Goal: Transaction & Acquisition: Download file/media

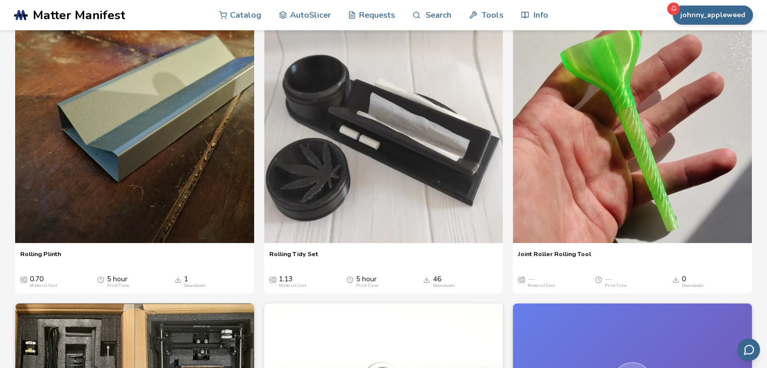
scroll to position [150, 0]
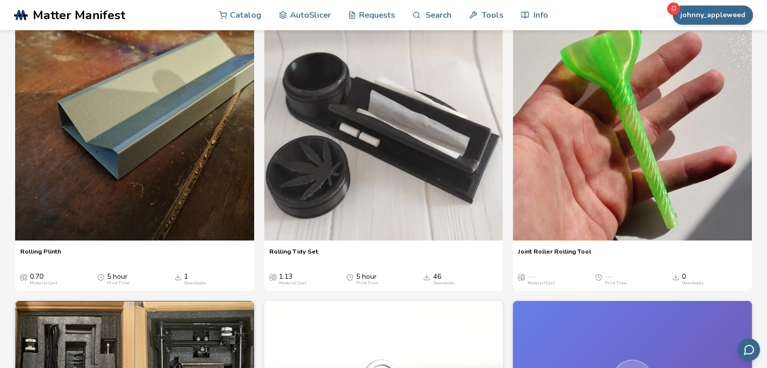
click at [555, 249] on span "Joint Roller Rolling Tool" at bounding box center [554, 255] width 73 height 15
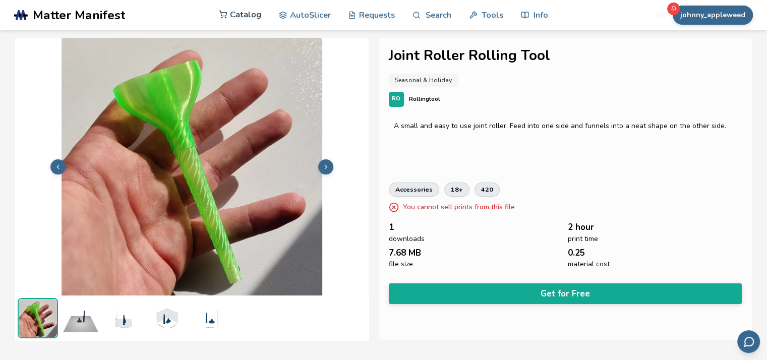
click at [240, 15] on link "Catalog" at bounding box center [240, 14] width 42 height 30
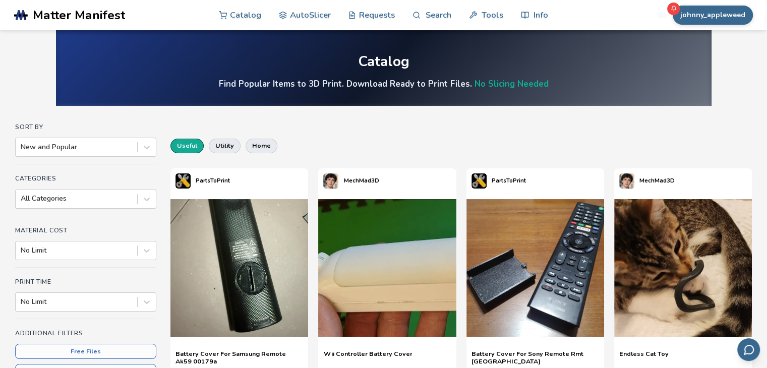
click at [186, 147] on button "useful" at bounding box center [187, 146] width 33 height 14
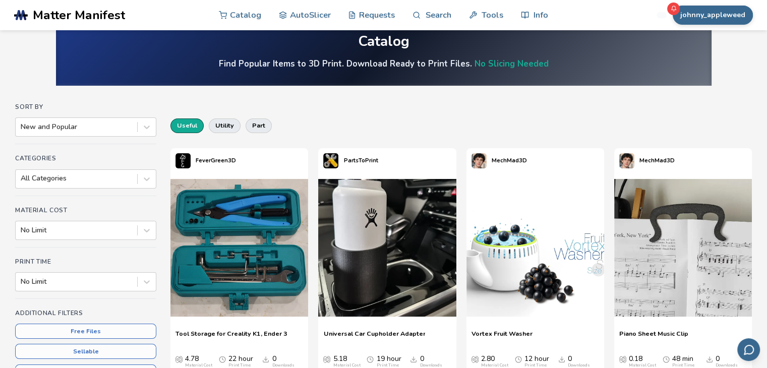
scroll to position [14, 0]
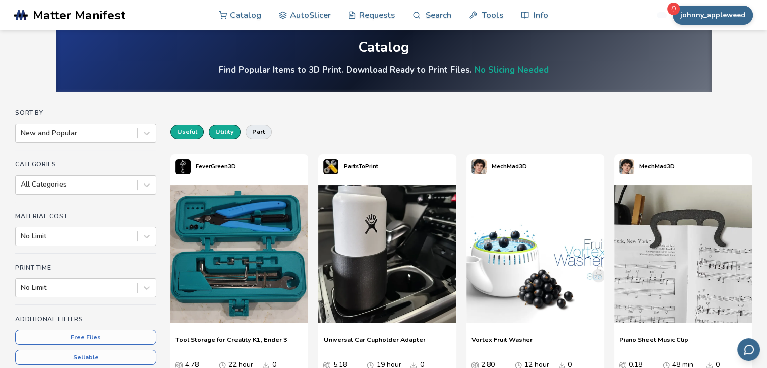
click at [228, 134] on button "utility" at bounding box center [225, 132] width 32 height 14
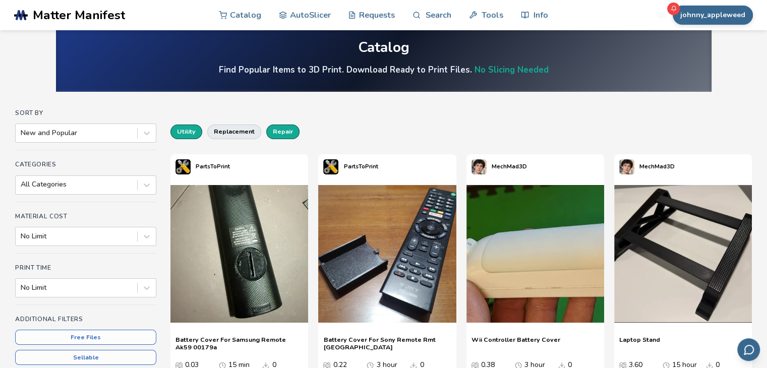
click at [286, 133] on button "repair" at bounding box center [282, 132] width 33 height 14
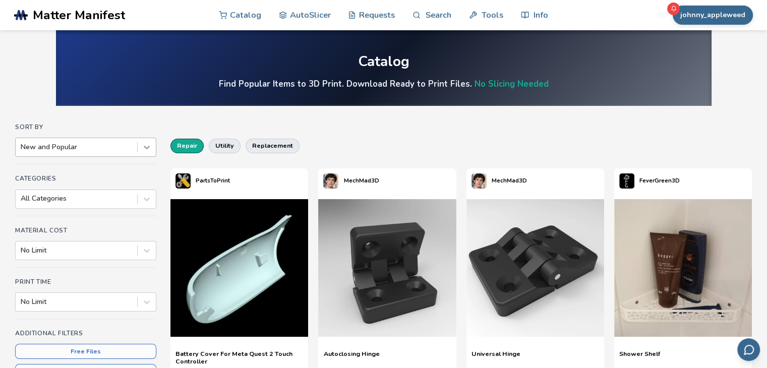
click at [143, 148] on icon at bounding box center [147, 147] width 10 height 10
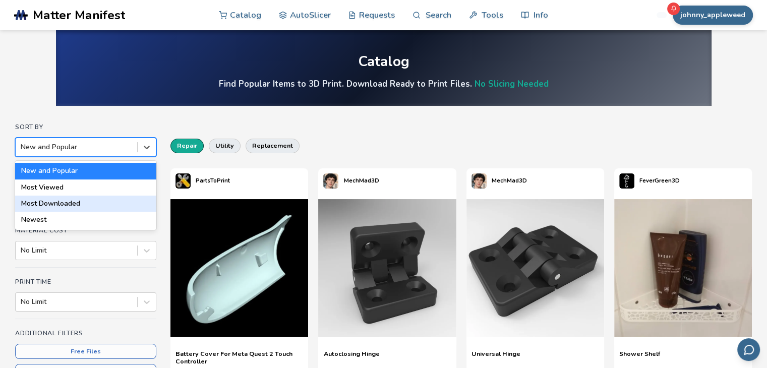
click at [59, 203] on div "Most Downloaded" at bounding box center [85, 204] width 141 height 16
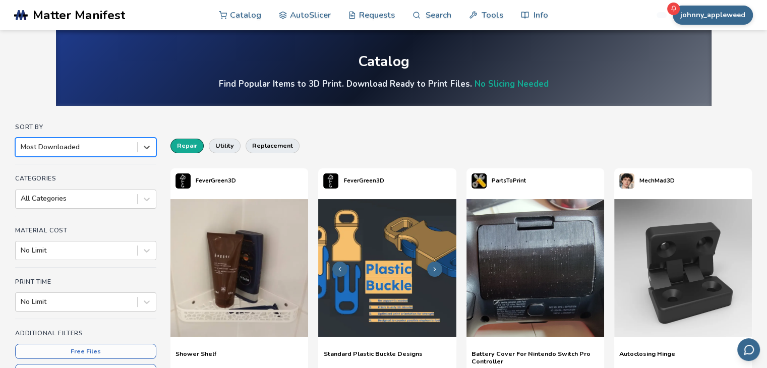
click at [372, 264] on img at bounding box center [387, 268] width 138 height 138
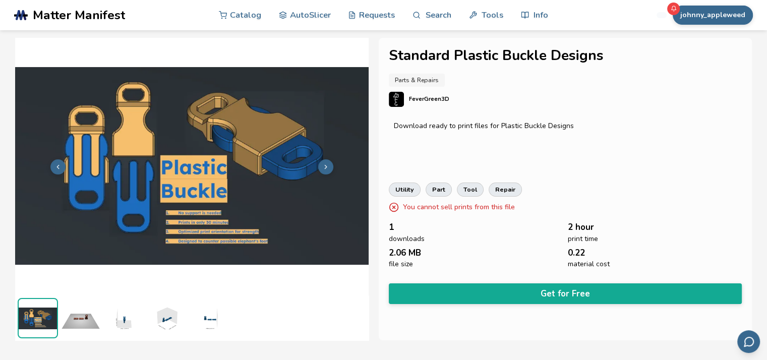
click at [429, 97] on p "FeverGreen3D" at bounding box center [429, 99] width 40 height 11
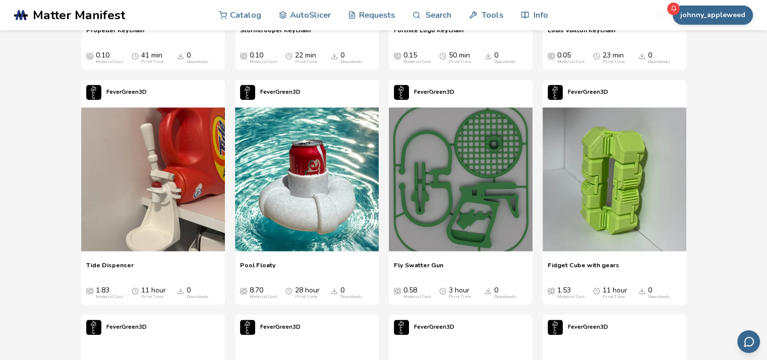
scroll to position [1119, 0]
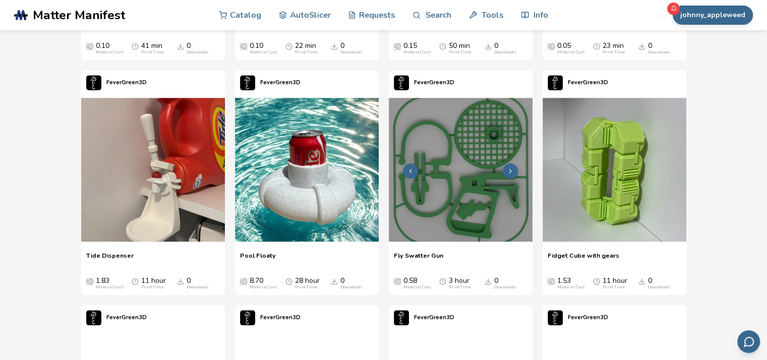
click at [457, 219] on img at bounding box center [461, 170] width 144 height 144
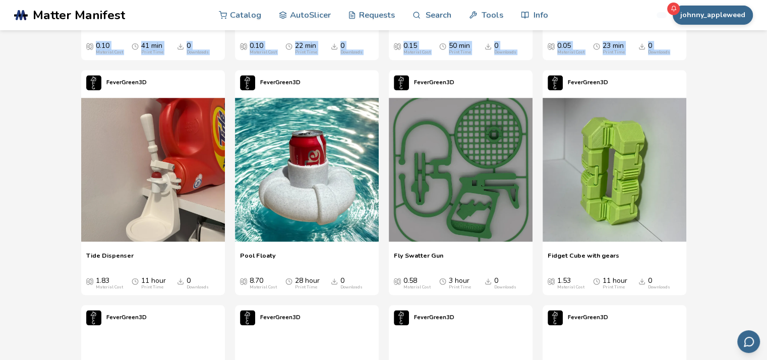
scroll to position [1119, 4]
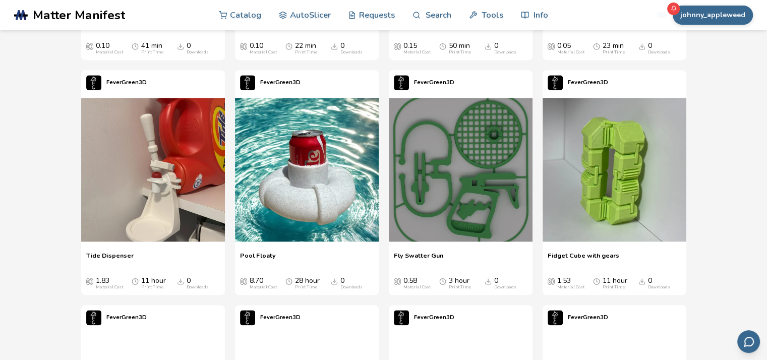
drag, startPoint x: 766, startPoint y: 62, endPoint x: 774, endPoint y: 57, distance: 9.1
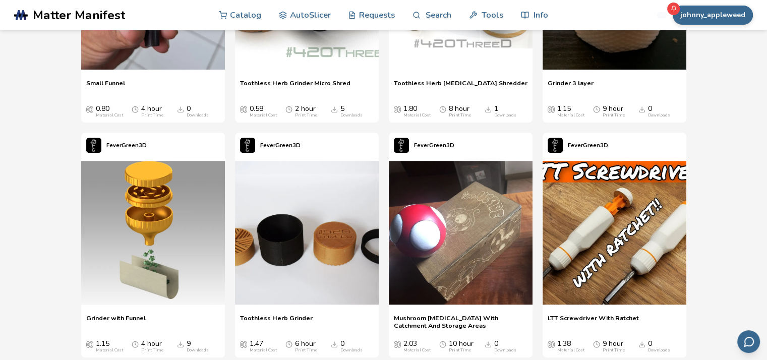
scroll to position [4593, 4]
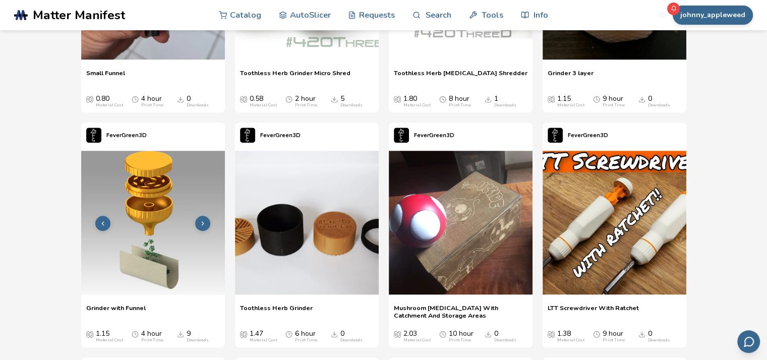
click at [139, 205] on img at bounding box center [153, 223] width 144 height 144
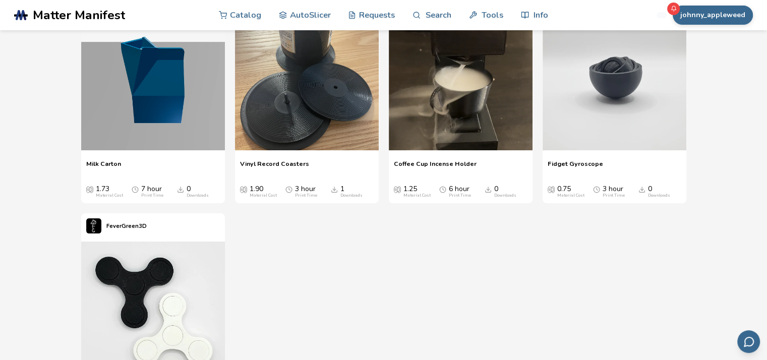
scroll to position [7803, 4]
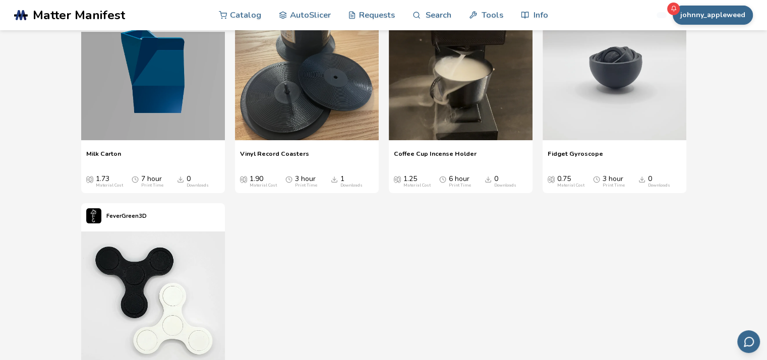
click at [429, 153] on span "Coffee Cup Incense Holder" at bounding box center [435, 157] width 83 height 15
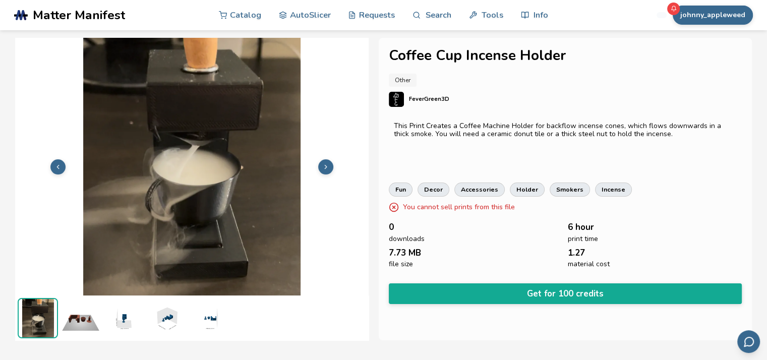
click at [80, 321] on img at bounding box center [81, 318] width 40 height 40
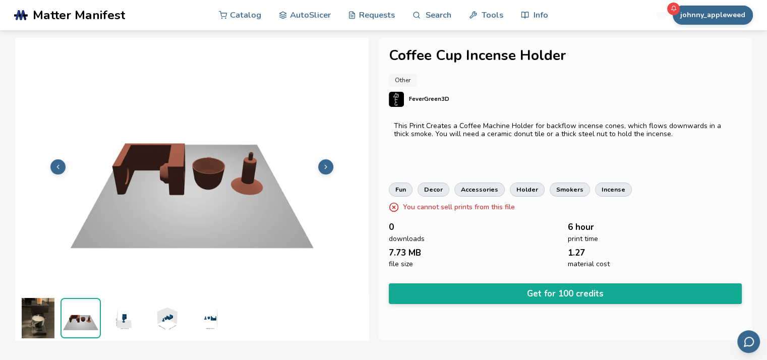
click at [125, 323] on img at bounding box center [123, 318] width 40 height 40
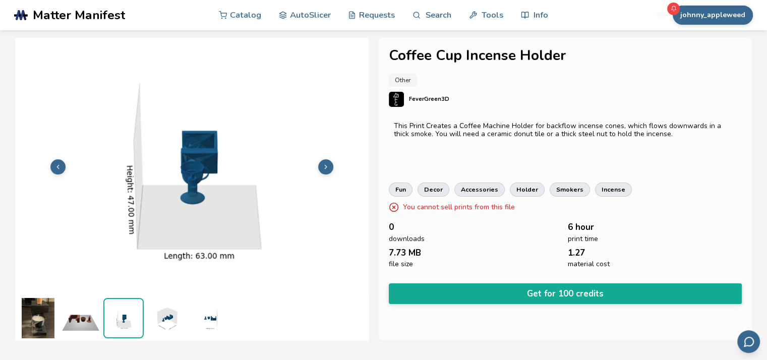
click at [163, 323] on img at bounding box center [166, 318] width 40 height 40
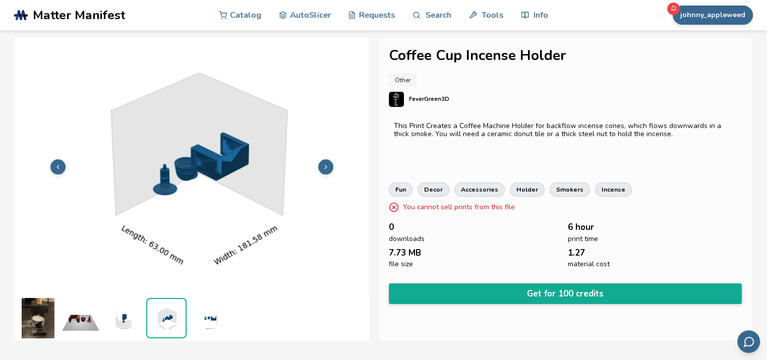
click at [219, 312] on img at bounding box center [209, 318] width 40 height 40
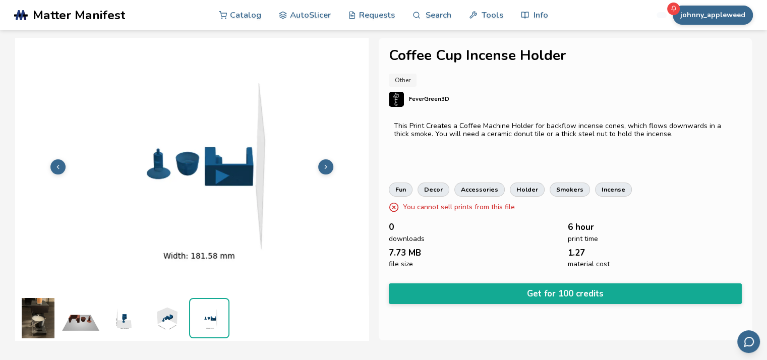
click at [163, 323] on img at bounding box center [166, 318] width 40 height 40
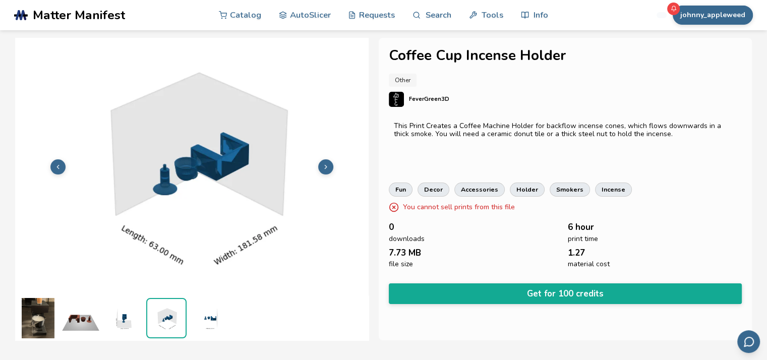
click at [107, 322] on img at bounding box center [123, 318] width 40 height 40
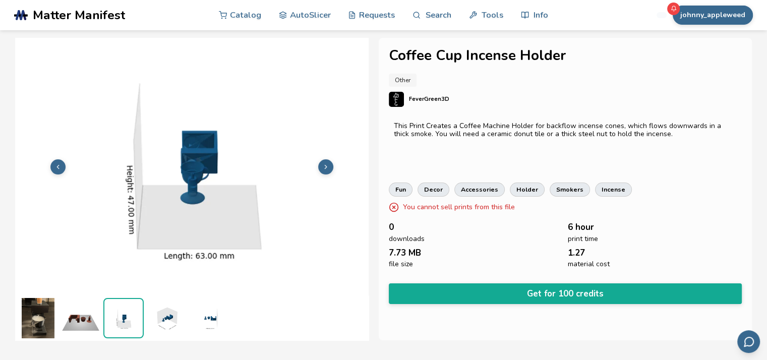
click at [73, 321] on img at bounding box center [81, 318] width 40 height 40
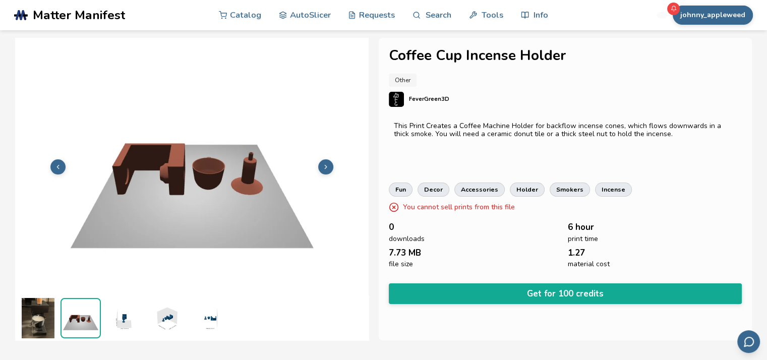
click at [30, 312] on img at bounding box center [38, 318] width 40 height 40
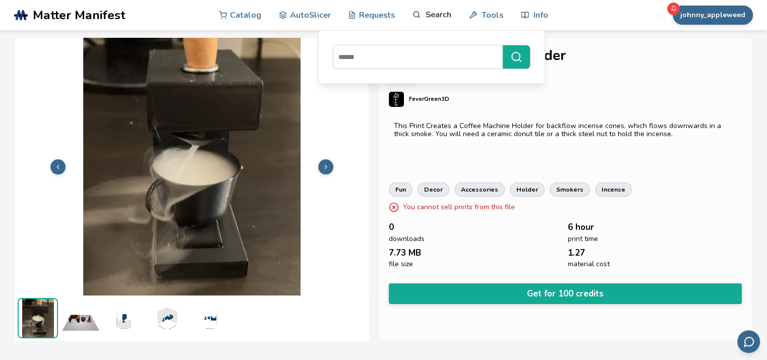
click at [428, 19] on link "Search" at bounding box center [432, 14] width 38 height 30
click at [390, 60] on input at bounding box center [415, 57] width 164 height 18
type input "***"
click at [503, 45] on button "***" at bounding box center [516, 56] width 27 height 23
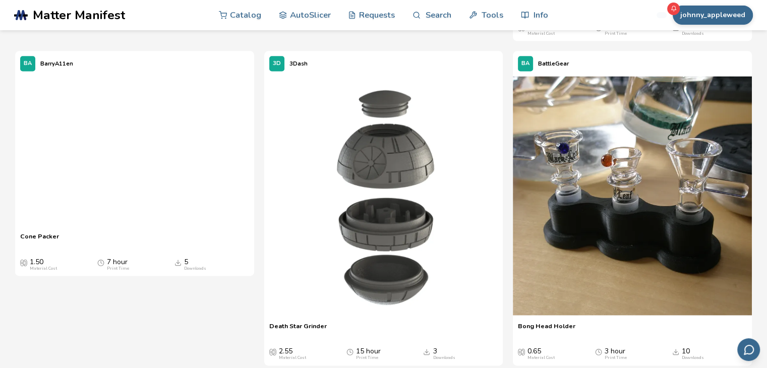
scroll to position [1384, 0]
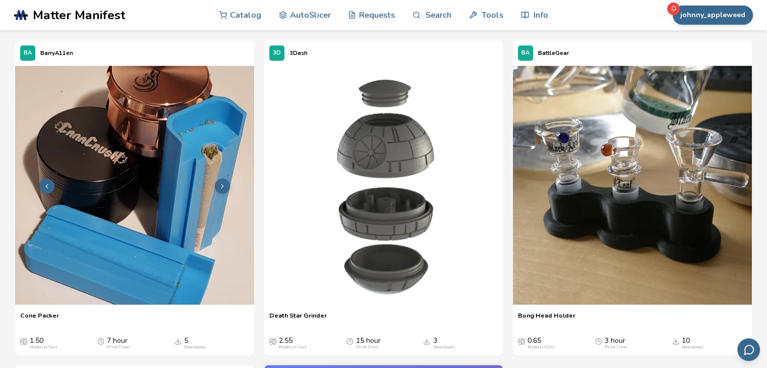
click at [135, 216] on img at bounding box center [134, 185] width 239 height 239
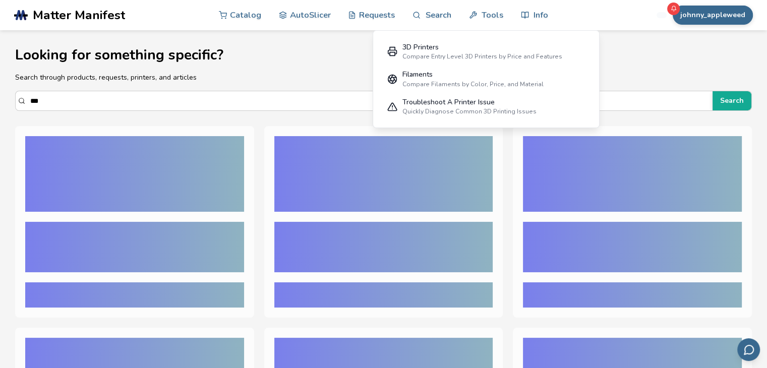
click at [323, 61] on h1 "Looking for something specific?" at bounding box center [383, 55] width 737 height 16
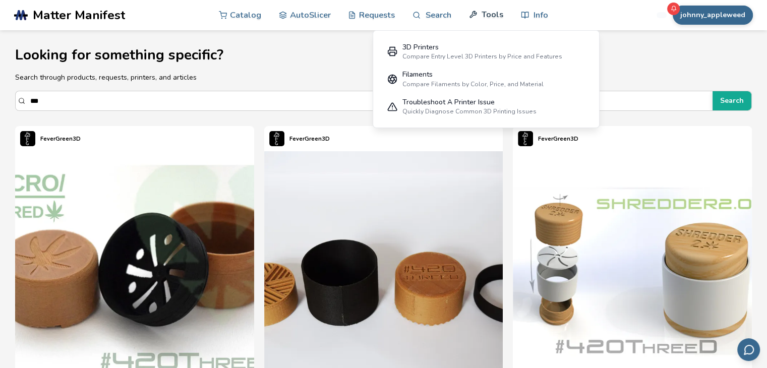
click at [490, 18] on link "Tools" at bounding box center [486, 14] width 34 height 30
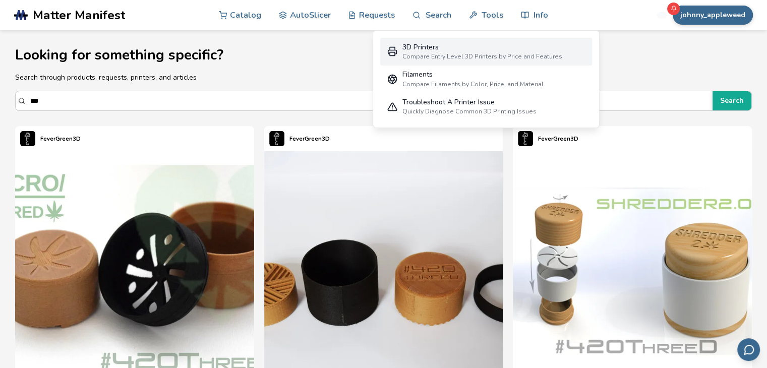
click at [427, 53] on div "Compare Entry Level 3D Printers by Price and Features" at bounding box center [483, 56] width 160 height 7
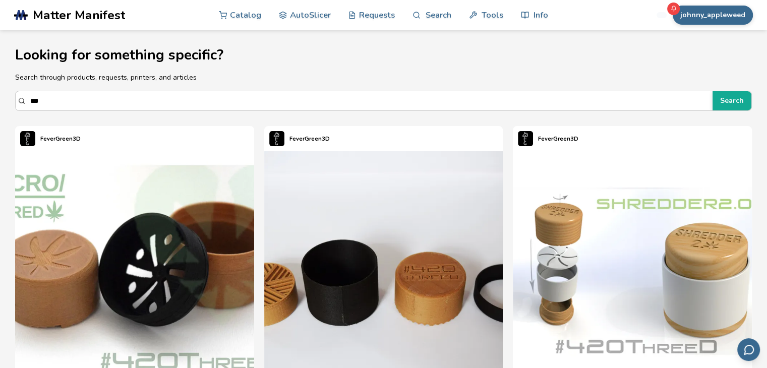
select select "**********"
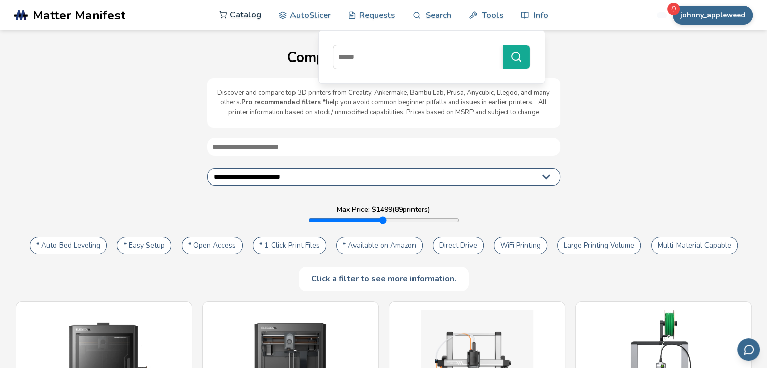
click at [235, 13] on link "Catalog" at bounding box center [240, 14] width 42 height 30
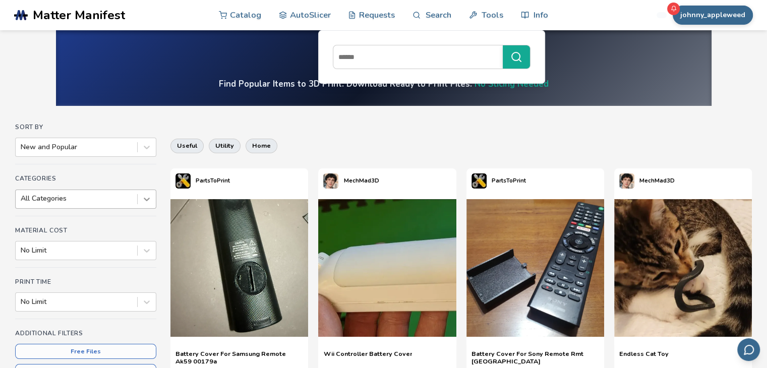
click at [142, 200] on icon at bounding box center [147, 199] width 10 height 10
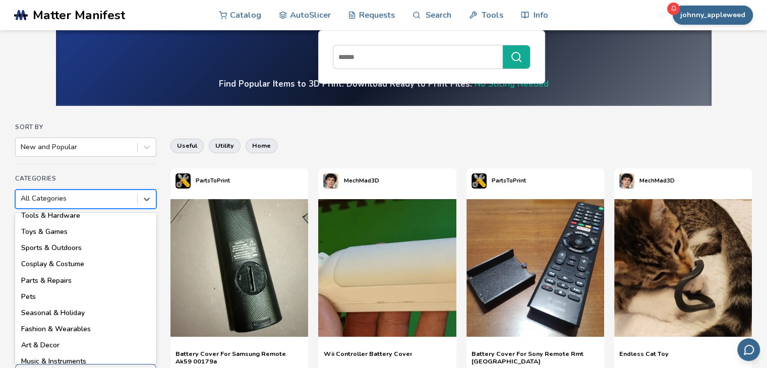
scroll to position [144, 0]
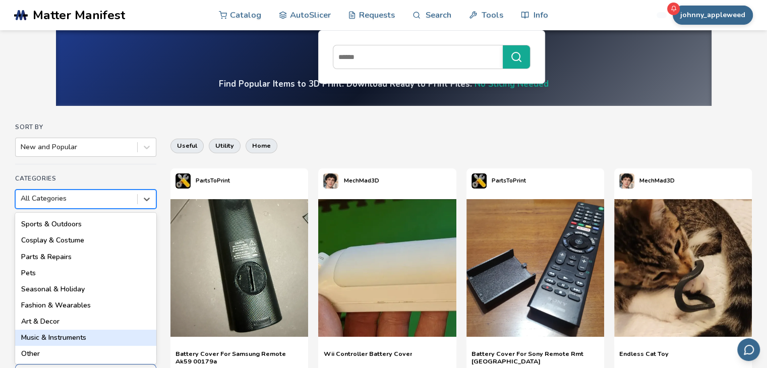
click at [77, 340] on div "Music & Instruments" at bounding box center [85, 338] width 141 height 16
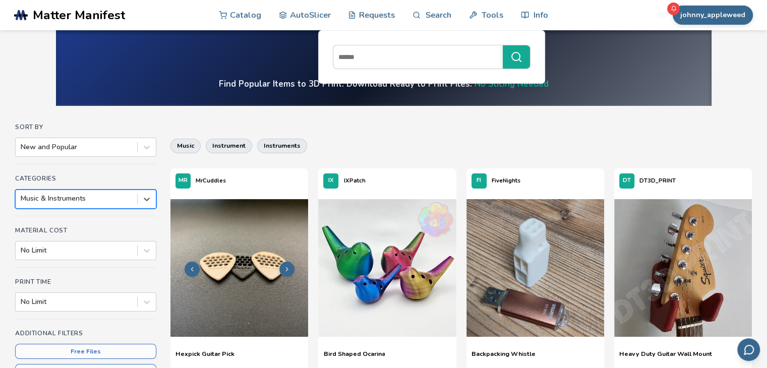
click at [240, 295] on img at bounding box center [240, 268] width 138 height 138
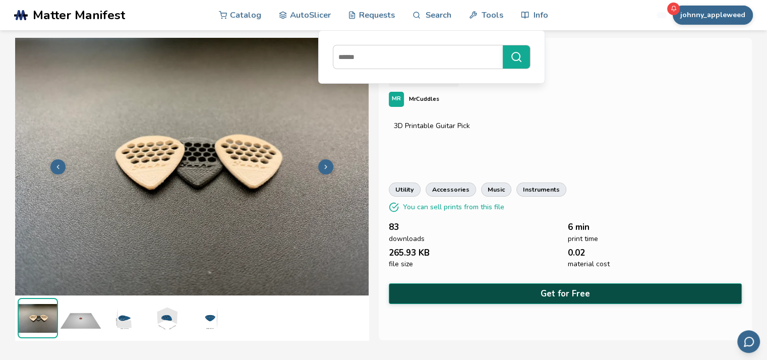
click at [514, 291] on button "Get for Free" at bounding box center [565, 294] width 353 height 21
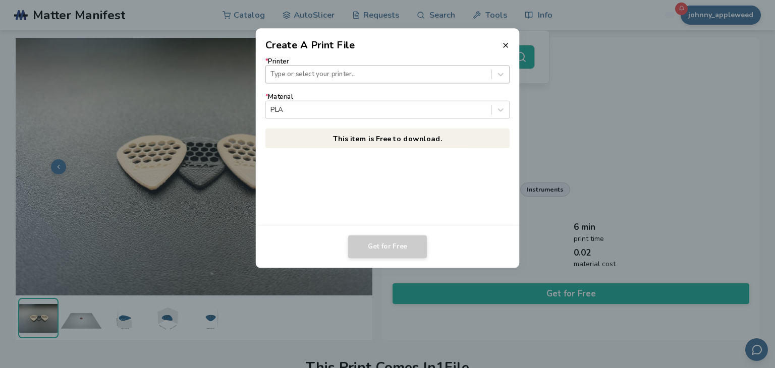
click at [375, 78] on div at bounding box center [378, 75] width 216 height 10
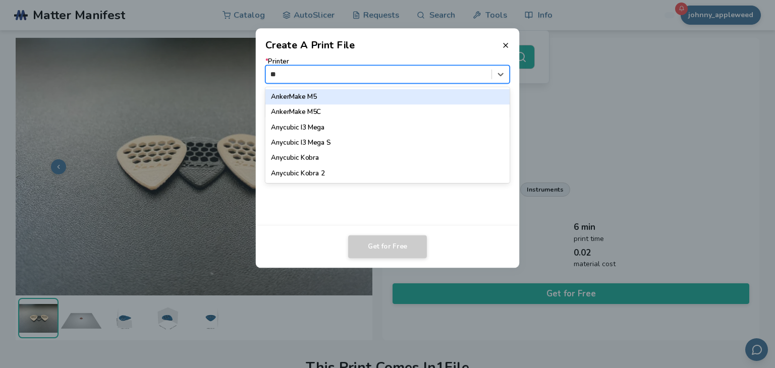
type input "***"
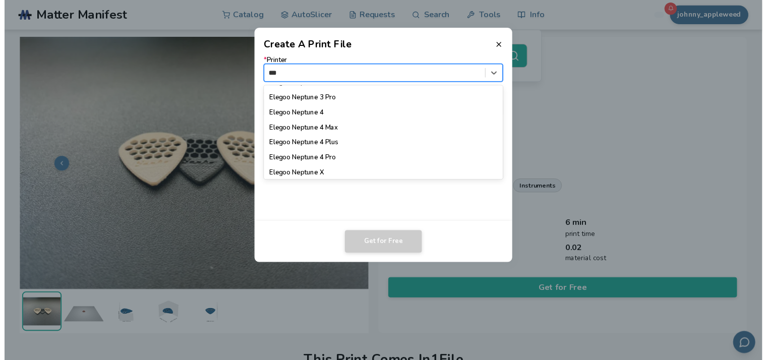
scroll to position [129, 0]
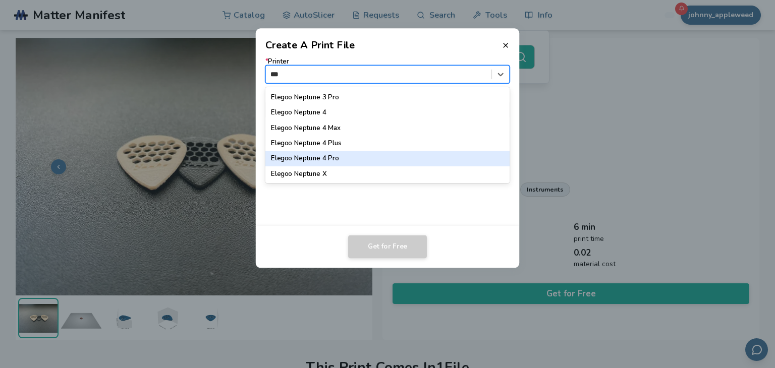
click at [335, 160] on div "Elegoo Neptune 4 Pro" at bounding box center [387, 158] width 245 height 15
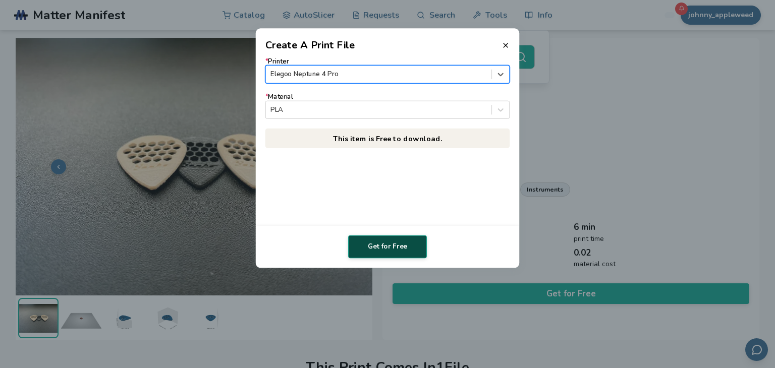
click at [386, 244] on button "Get for Free" at bounding box center [387, 247] width 79 height 23
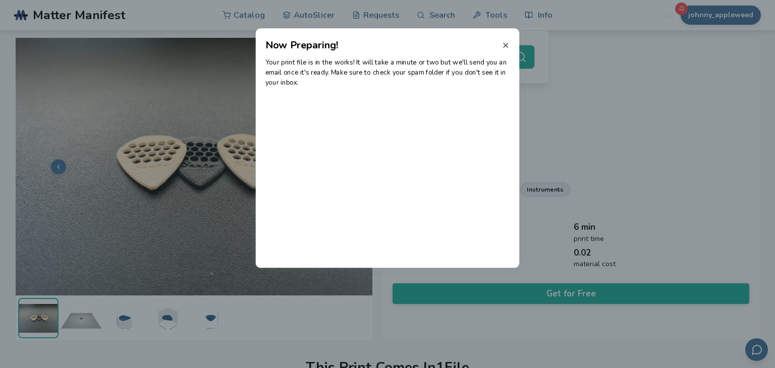
click at [503, 43] on line at bounding box center [505, 45] width 4 height 4
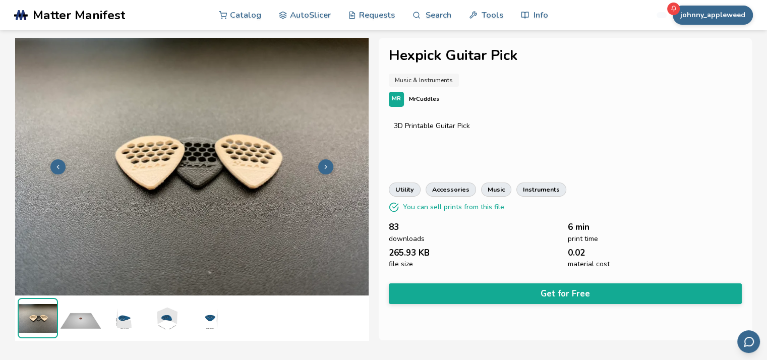
click at [428, 103] on p "MrCuddles" at bounding box center [424, 99] width 30 height 11
click at [429, 100] on p "MrCuddles" at bounding box center [424, 99] width 30 height 11
click at [396, 103] on div "MR" at bounding box center [396, 99] width 15 height 15
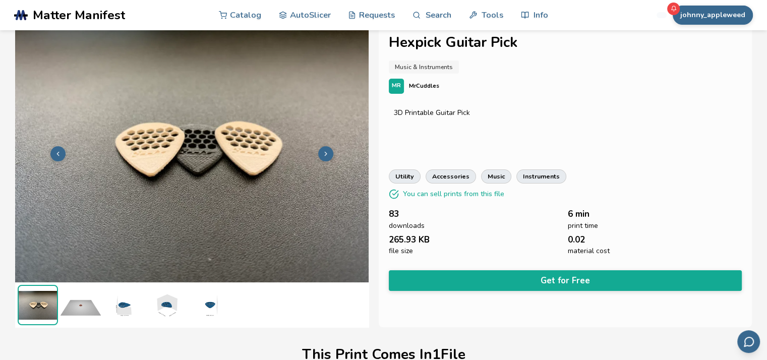
scroll to position [0, 0]
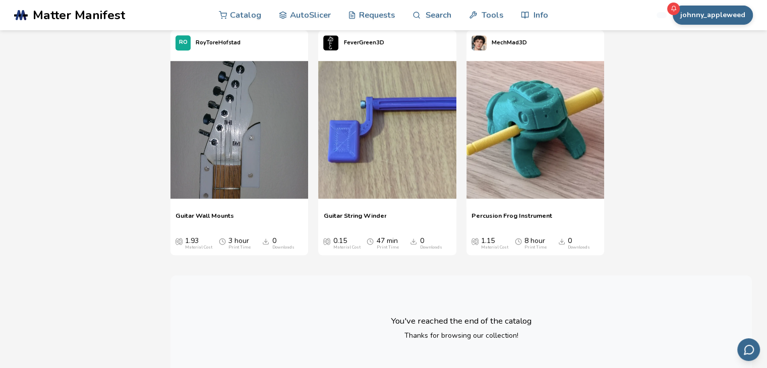
scroll to position [606, 0]
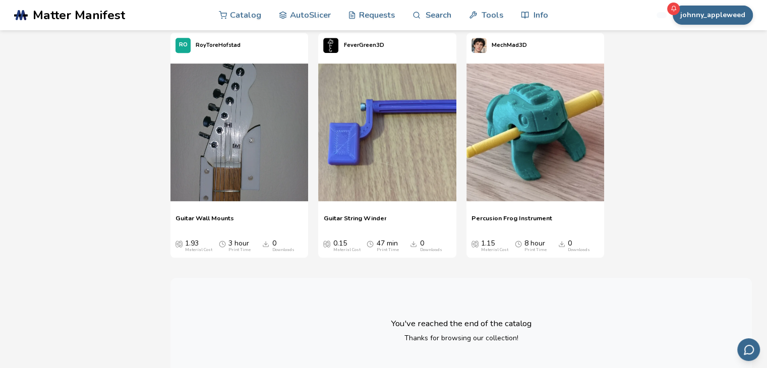
click at [516, 214] on span "Percusion Frog Instrument" at bounding box center [512, 221] width 81 height 15
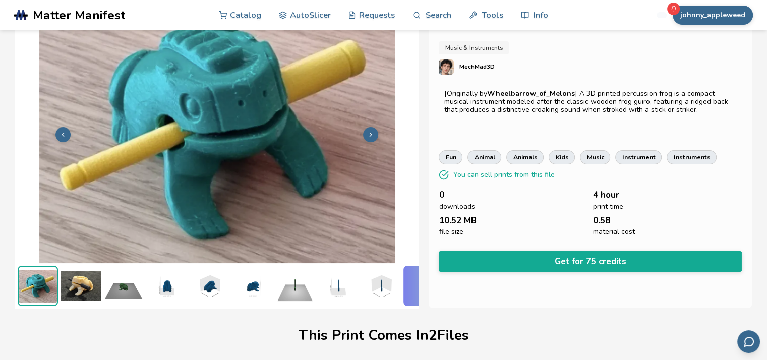
scroll to position [0, 4]
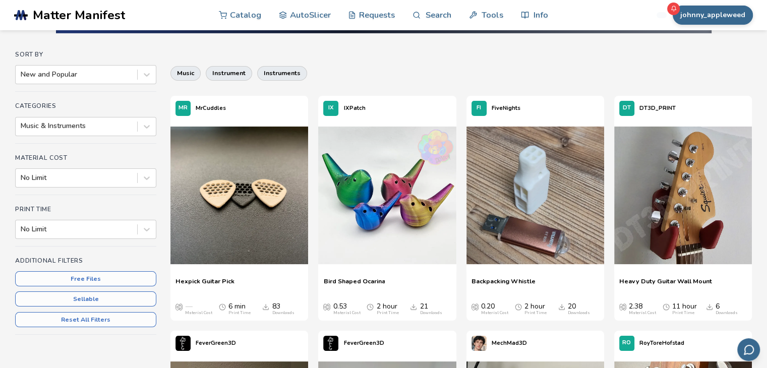
scroll to position [26, 0]
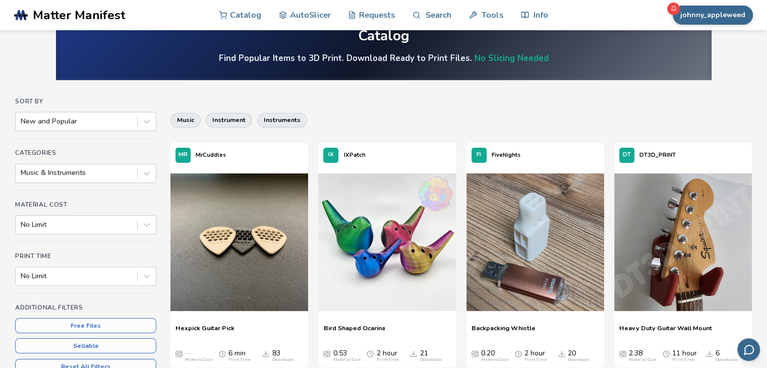
click at [367, 324] on span "Bird Shaped Ocarina" at bounding box center [354, 331] width 62 height 15
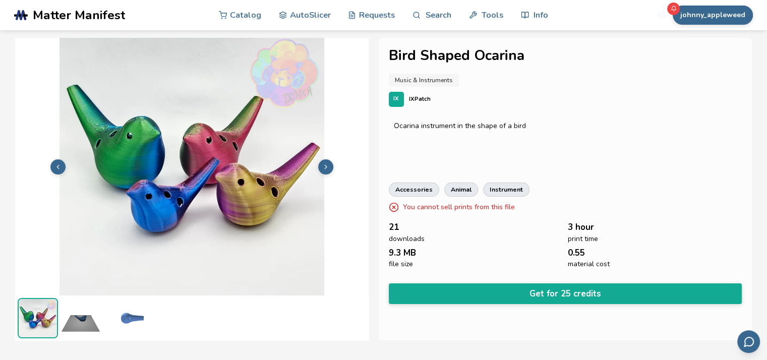
click at [324, 167] on icon at bounding box center [325, 166] width 7 height 7
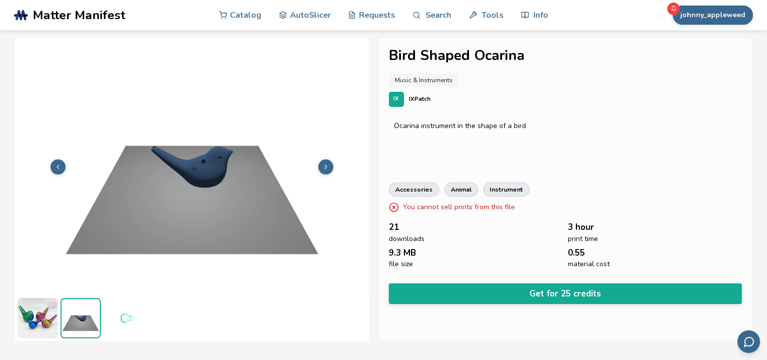
click at [324, 167] on icon at bounding box center [325, 166] width 7 height 7
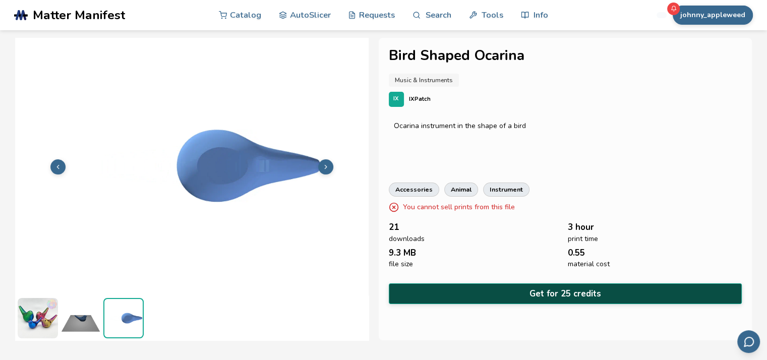
click at [587, 300] on button "Get for 25 credits" at bounding box center [565, 294] width 353 height 21
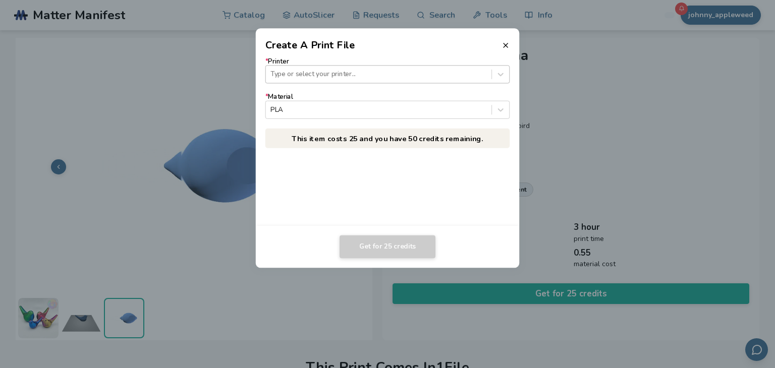
click at [404, 78] on div at bounding box center [378, 75] width 216 height 10
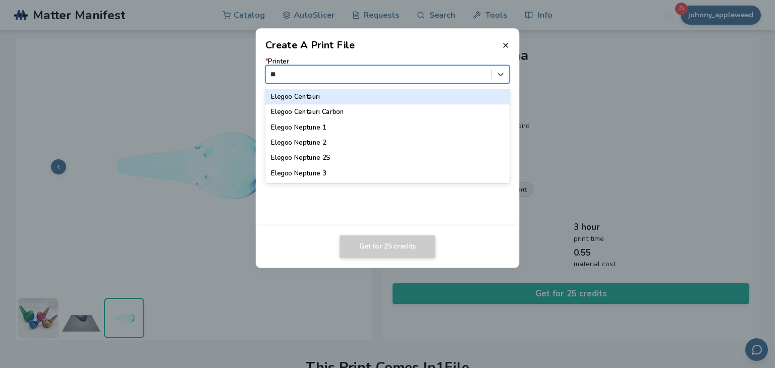
type input "***"
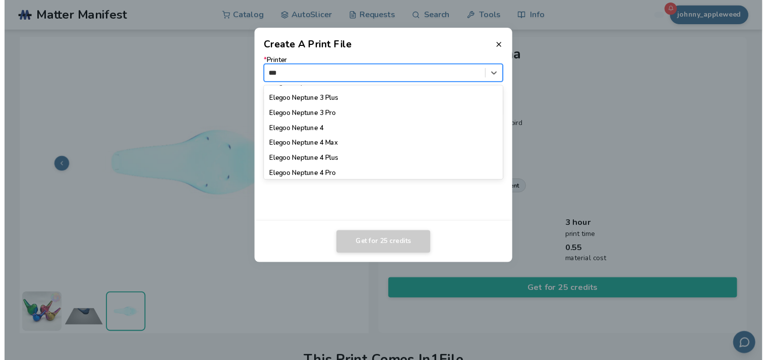
scroll to position [111, 0]
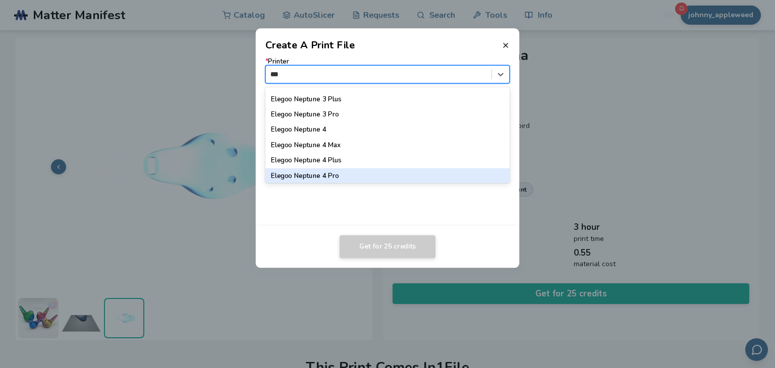
click at [378, 178] on div "Elegoo Neptune 4 Pro" at bounding box center [387, 175] width 245 height 15
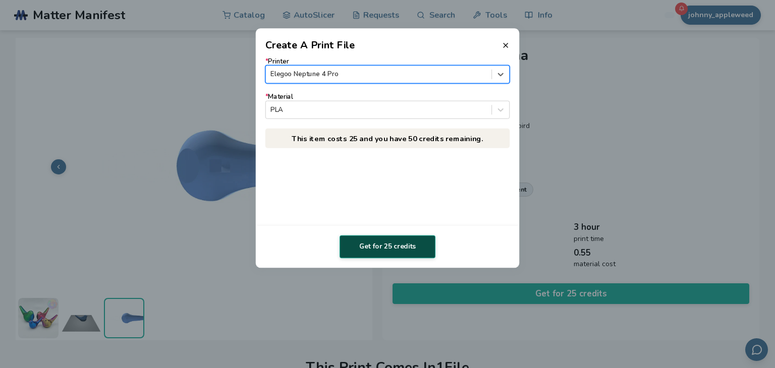
click at [374, 254] on button "Get for 25 credits" at bounding box center [388, 247] width 96 height 23
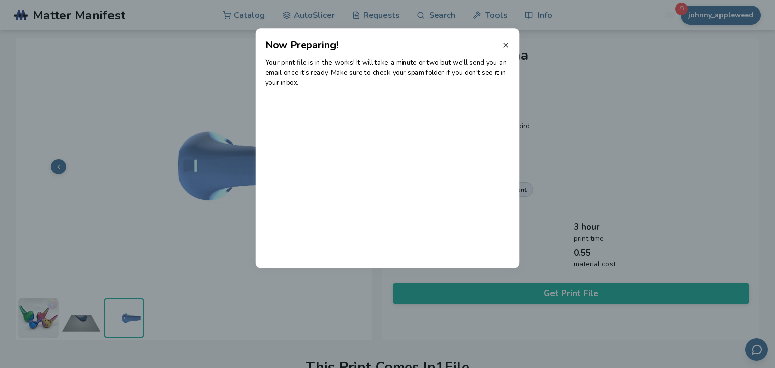
click at [502, 47] on icon at bounding box center [505, 45] width 8 height 8
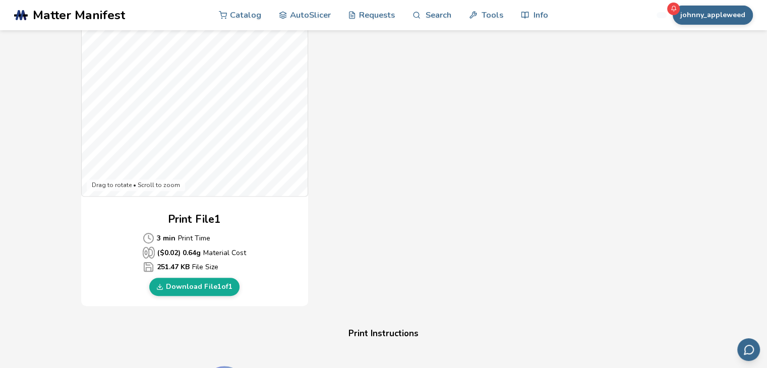
scroll to position [323, 0]
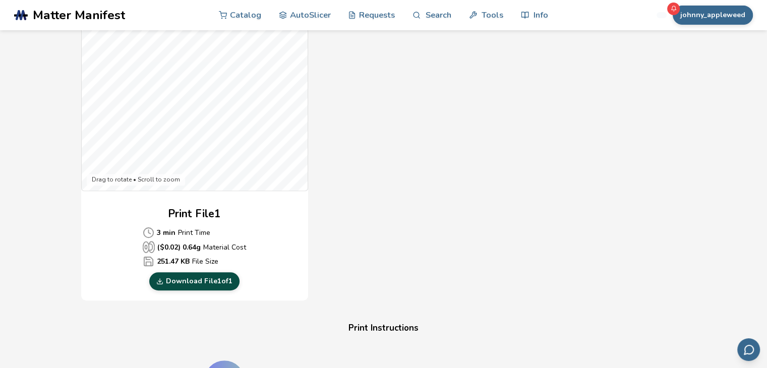
click at [203, 275] on link "Download File 1 of 1" at bounding box center [194, 281] width 90 height 18
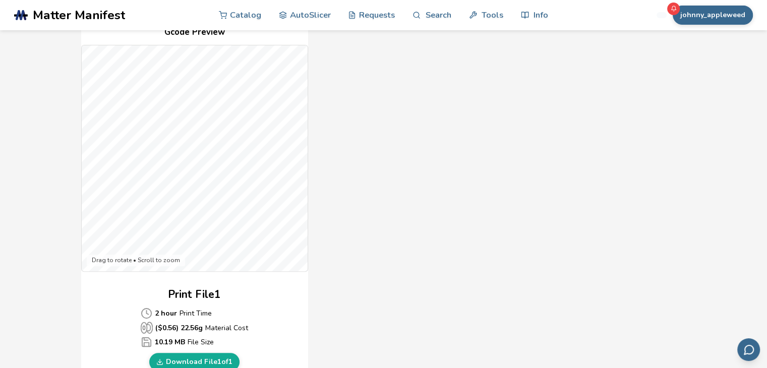
scroll to position [262, 0]
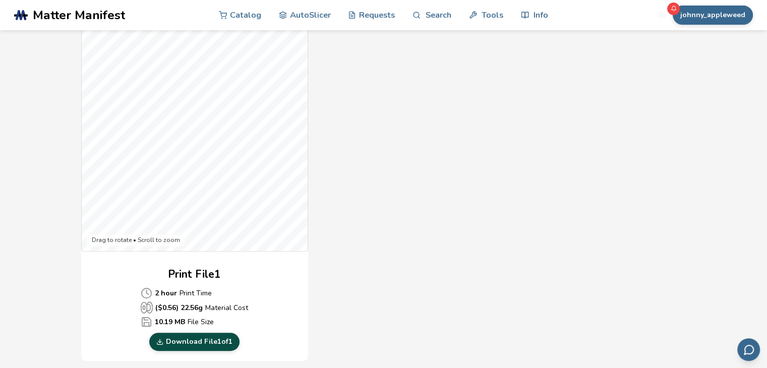
click at [194, 340] on link "Download File 1 of 1" at bounding box center [194, 342] width 90 height 18
